Goal: Find specific page/section: Find specific page/section

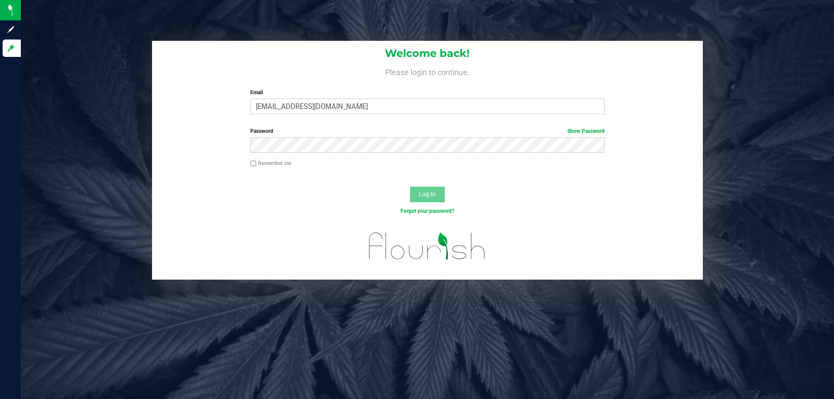
type input "[EMAIL_ADDRESS][DOMAIN_NAME]"
click at [410, 187] on button "Log In" at bounding box center [427, 195] width 35 height 16
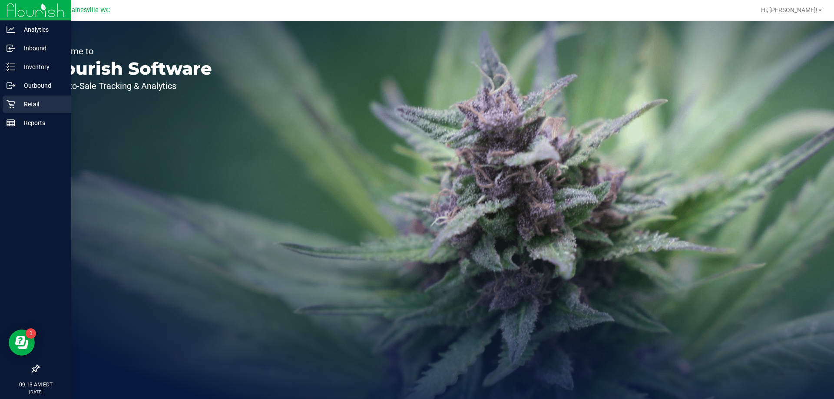
click at [13, 102] on icon at bounding box center [11, 104] width 9 height 9
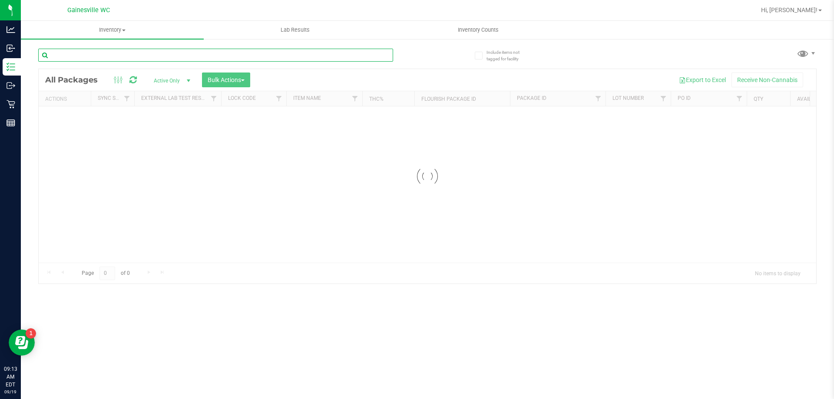
click at [178, 54] on input "text" at bounding box center [215, 55] width 355 height 13
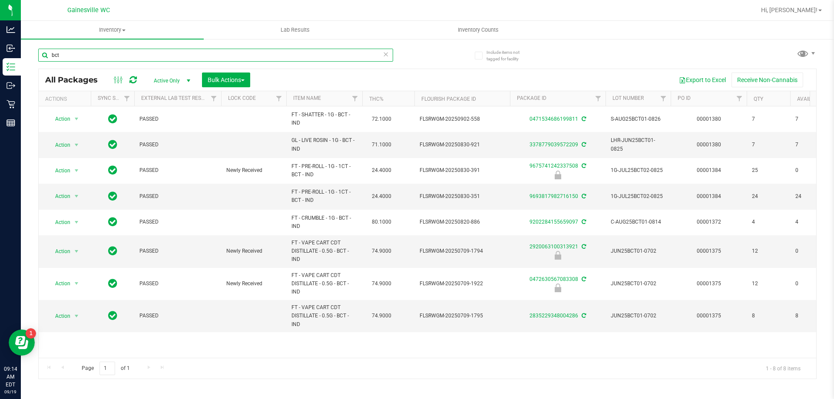
click at [155, 56] on input "bct" at bounding box center [215, 55] width 355 height 13
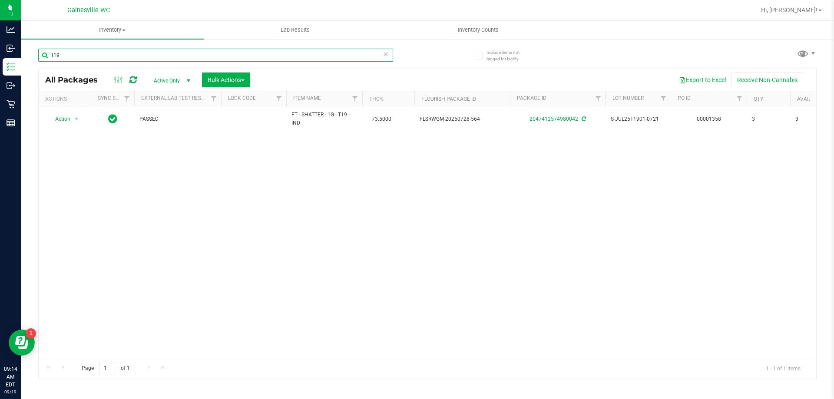
type input "t19"
